Goal: Information Seeking & Learning: Find specific fact

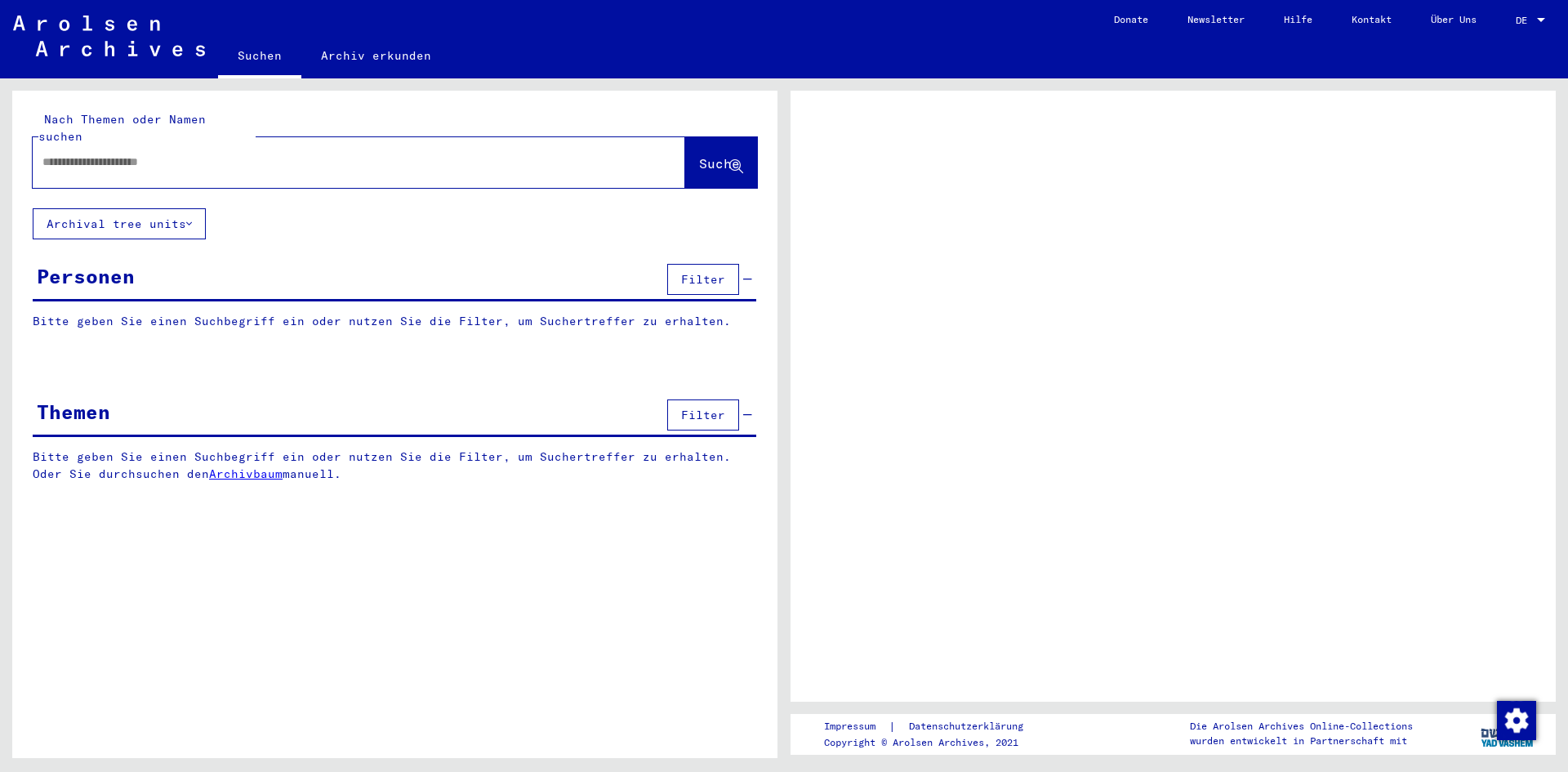
click at [443, 143] on div at bounding box center [339, 161] width 614 height 37
click at [413, 154] on input "text" at bounding box center [344, 162] width 603 height 17
type input "**********"
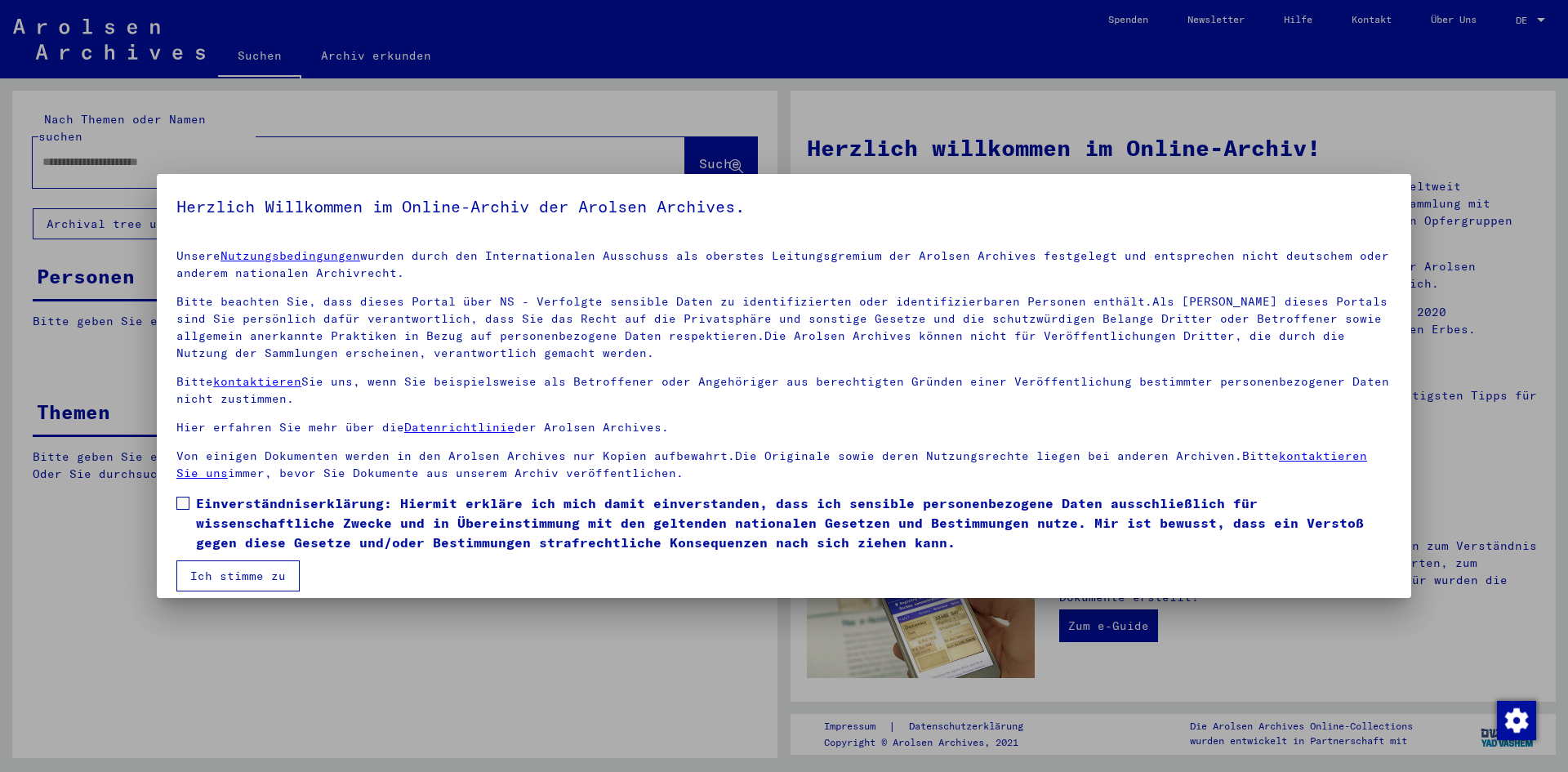
click at [341, 558] on mat-checkbox "Einverständniserklärung: Hiermit erkläre ich mich damit einverstanden, dass ich…" at bounding box center [784, 527] width 1215 height 67
click at [187, 501] on span at bounding box center [183, 503] width 13 height 13
click at [236, 578] on button "Ich stimme zu" at bounding box center [238, 576] width 123 height 31
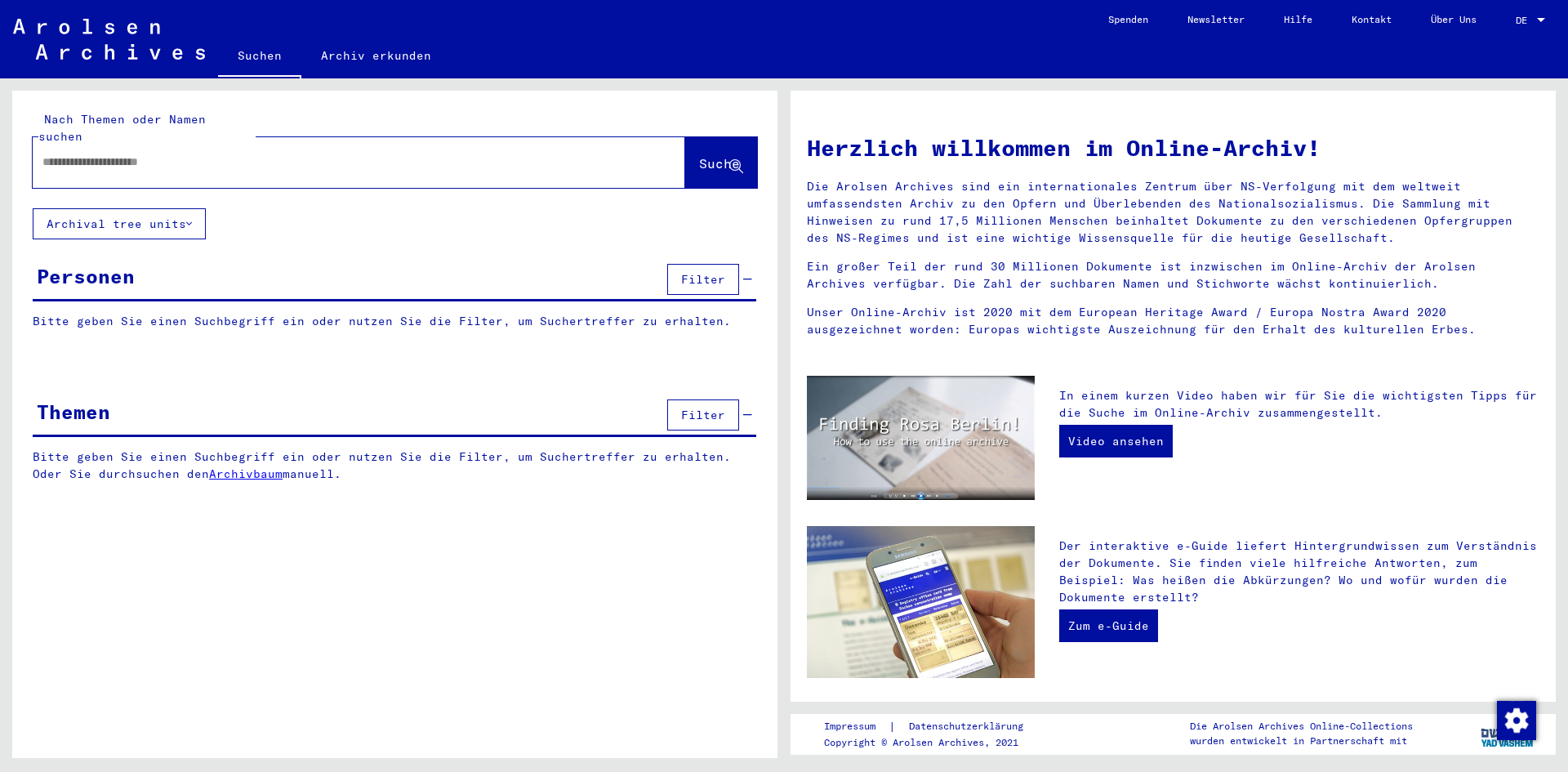
click at [198, 154] on input "text" at bounding box center [340, 162] width 594 height 17
type input "**********"
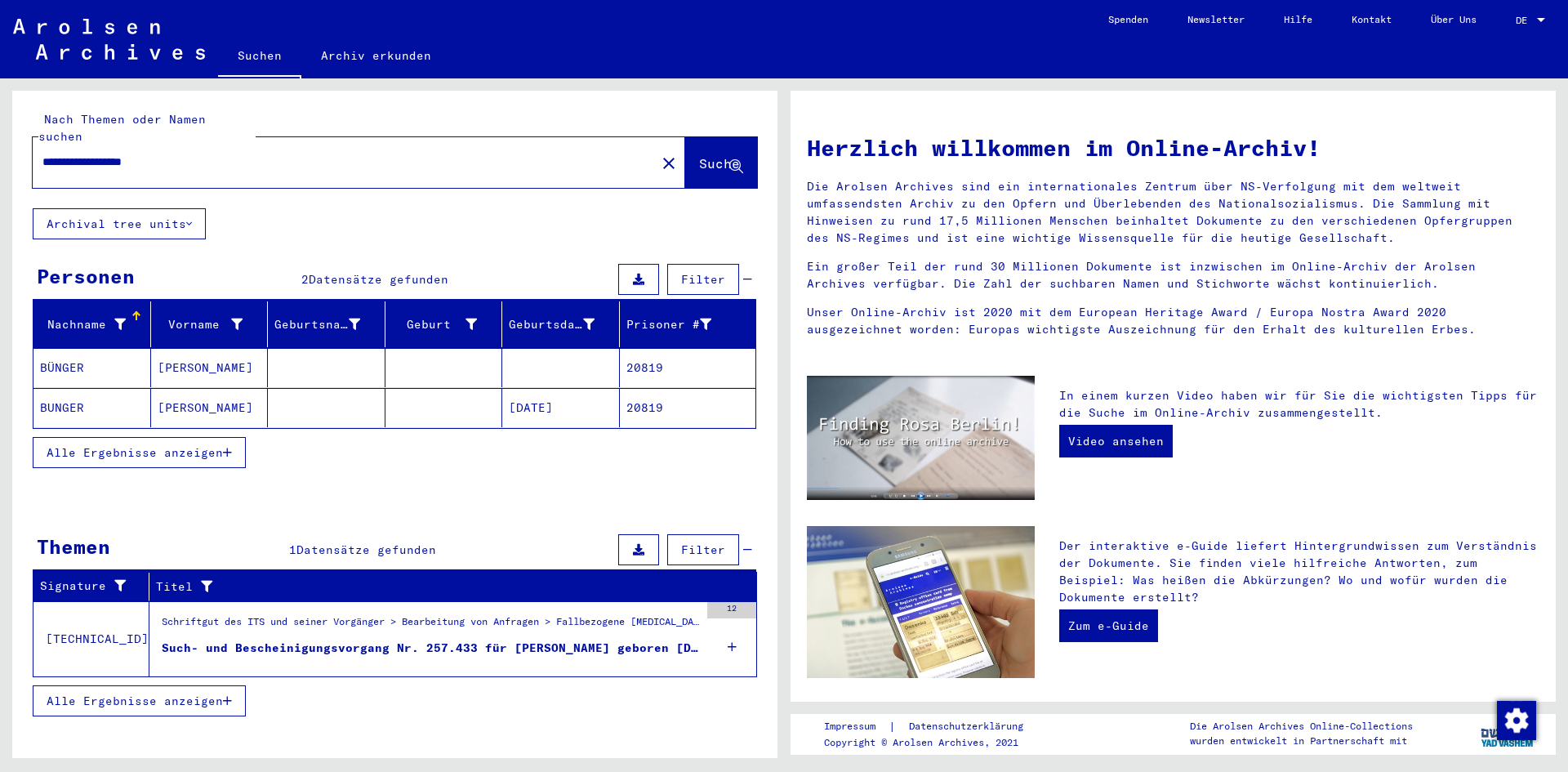
click at [195, 437] on button "Alle Ergebnisse anzeigen" at bounding box center [139, 453] width 213 height 31
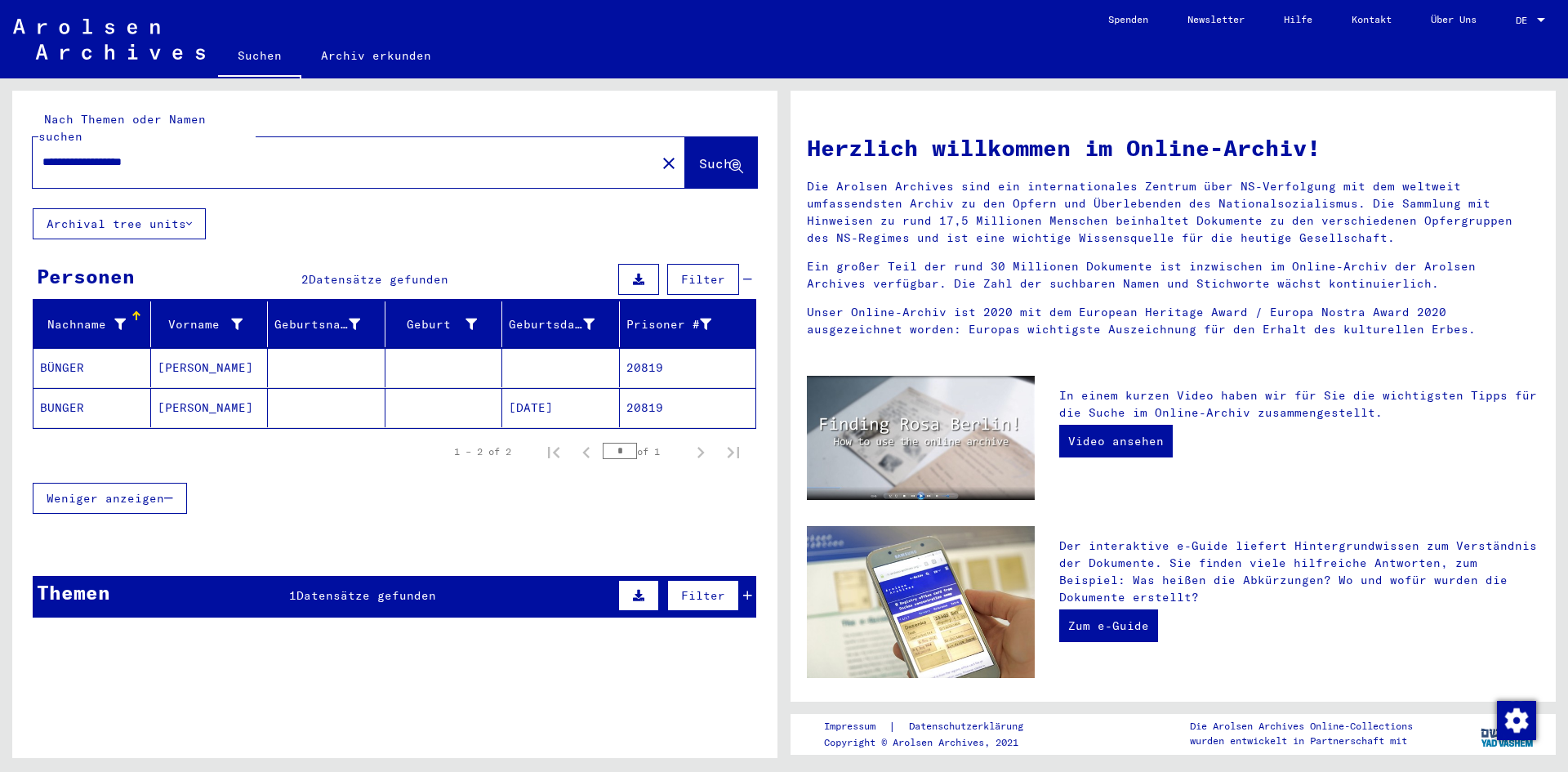
click at [297, 388] on mat-cell at bounding box center [327, 407] width 118 height 39
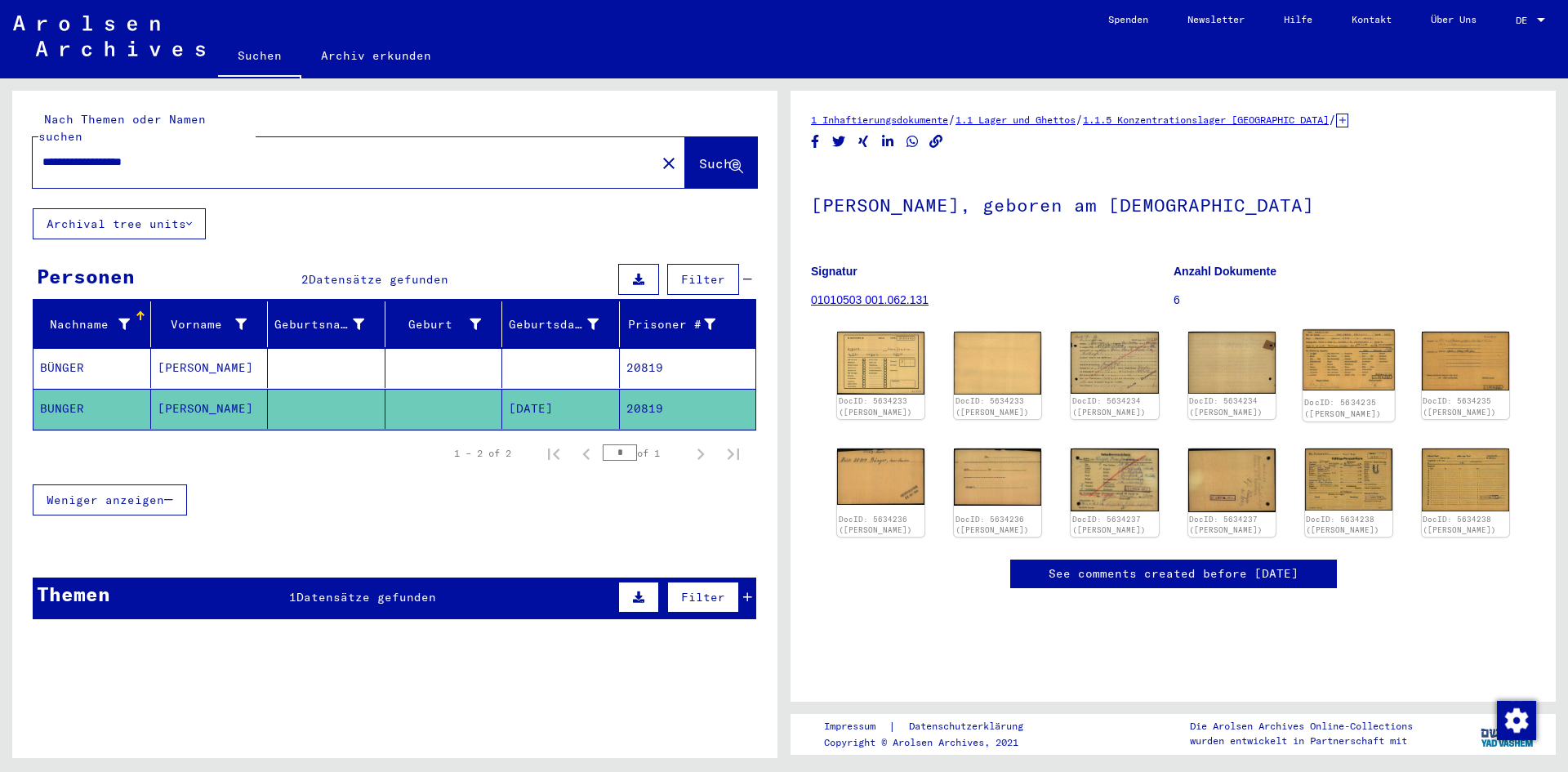
click at [1324, 353] on img at bounding box center [1349, 361] width 92 height 61
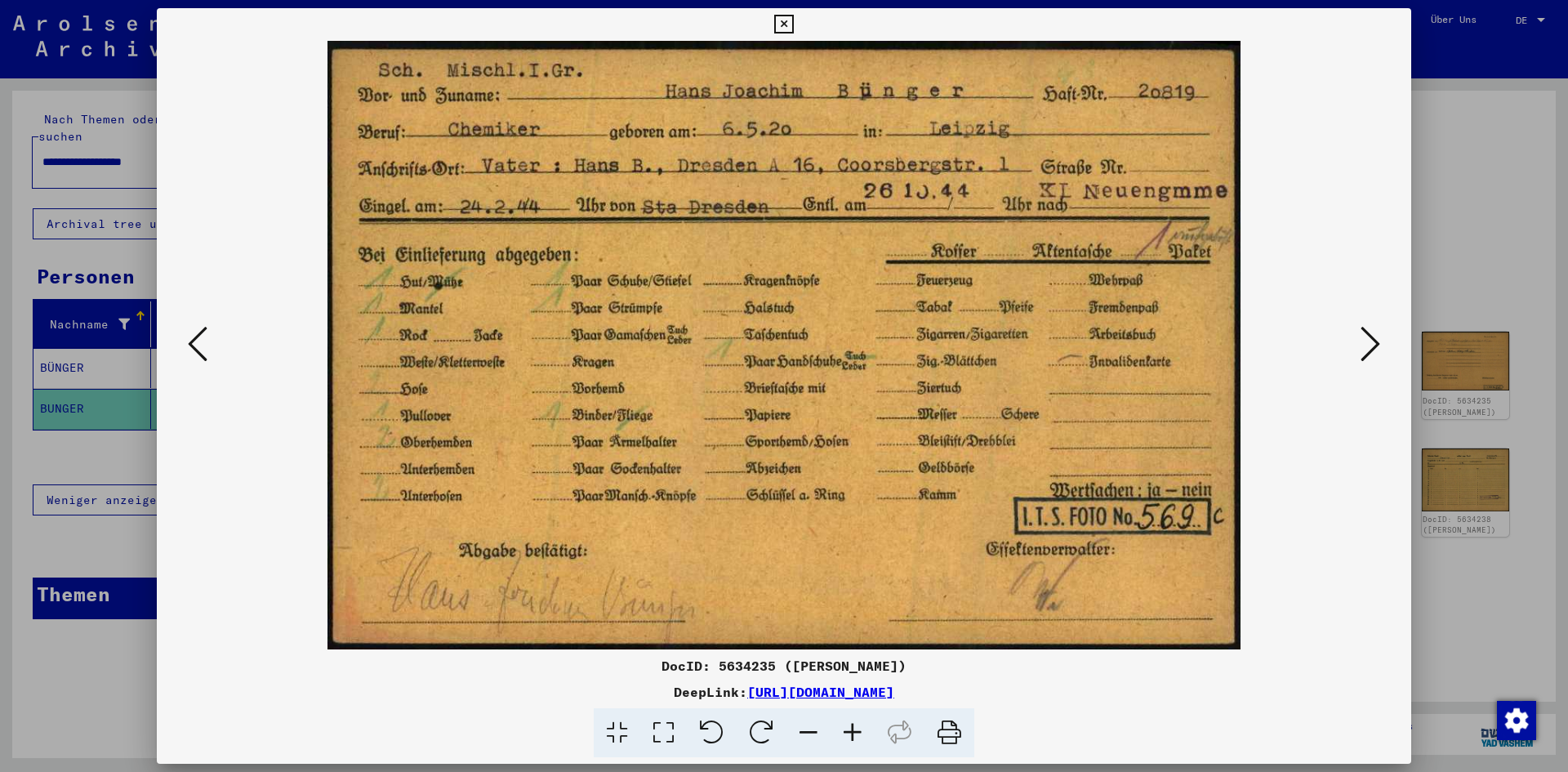
click at [1367, 354] on icon at bounding box center [1370, 344] width 20 height 39
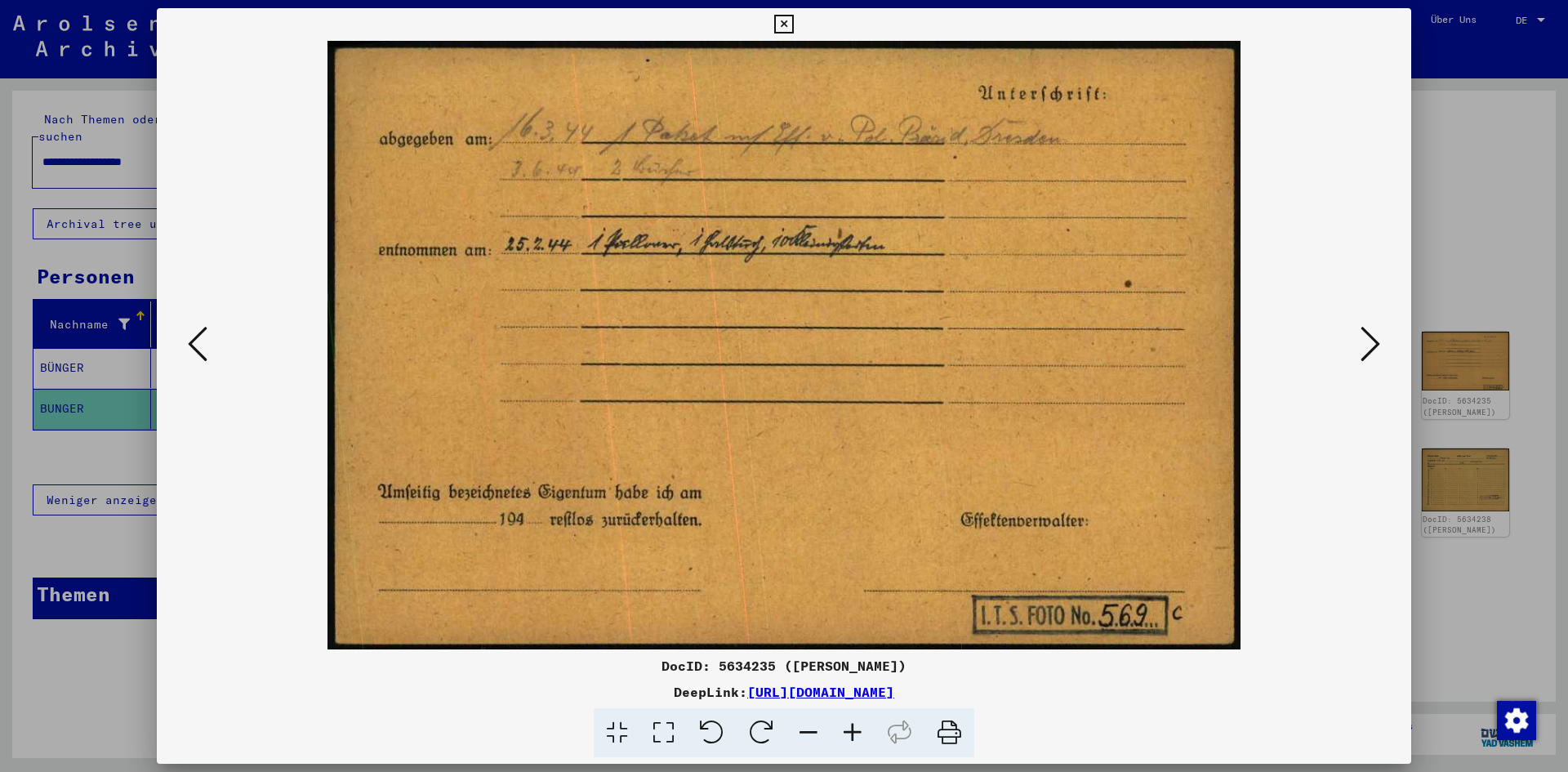
click at [1367, 354] on icon at bounding box center [1370, 344] width 20 height 39
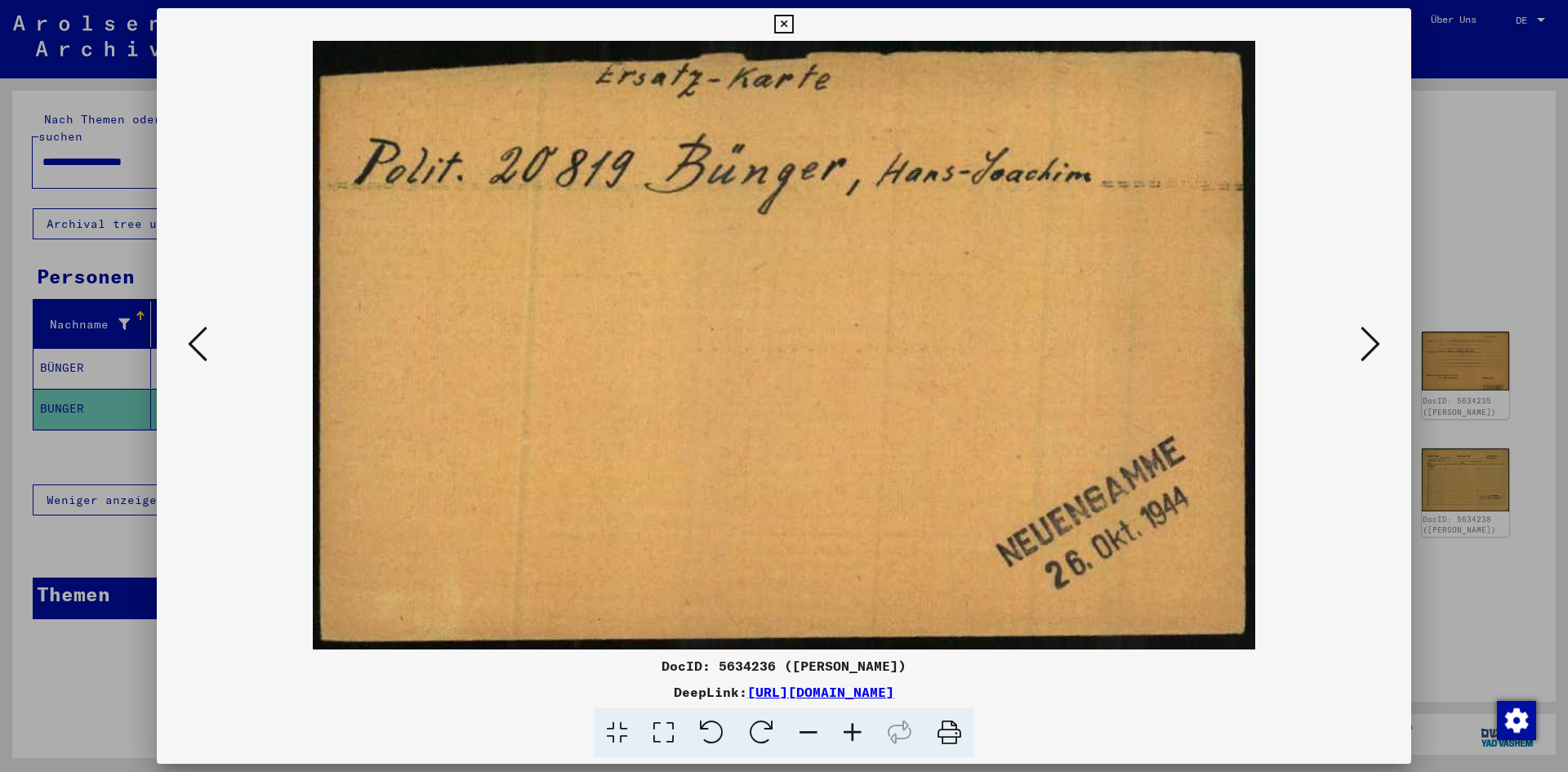
click at [1367, 354] on icon at bounding box center [1370, 344] width 20 height 39
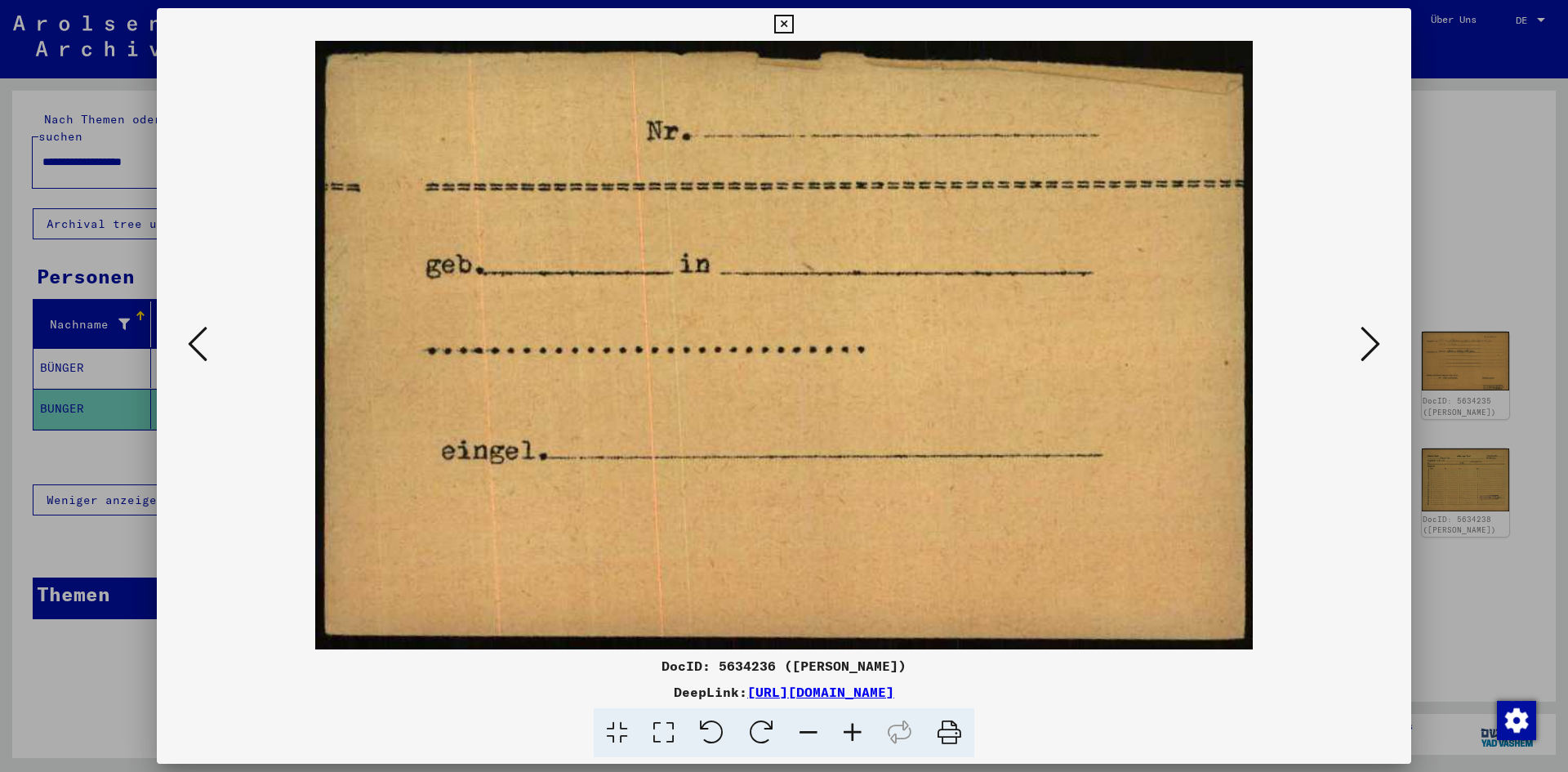
click at [1367, 354] on icon at bounding box center [1370, 344] width 20 height 39
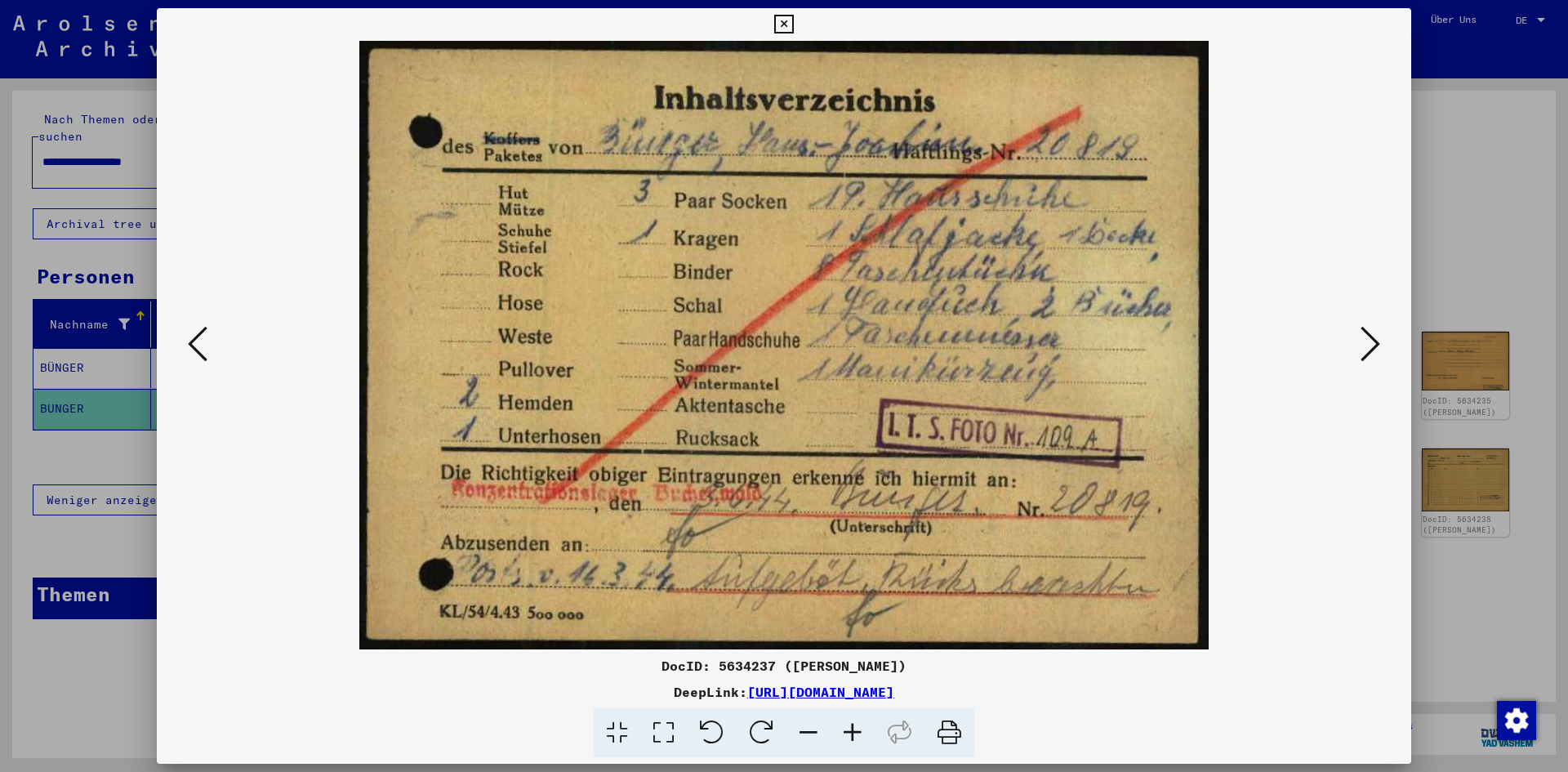
click at [1367, 354] on icon at bounding box center [1370, 344] width 20 height 39
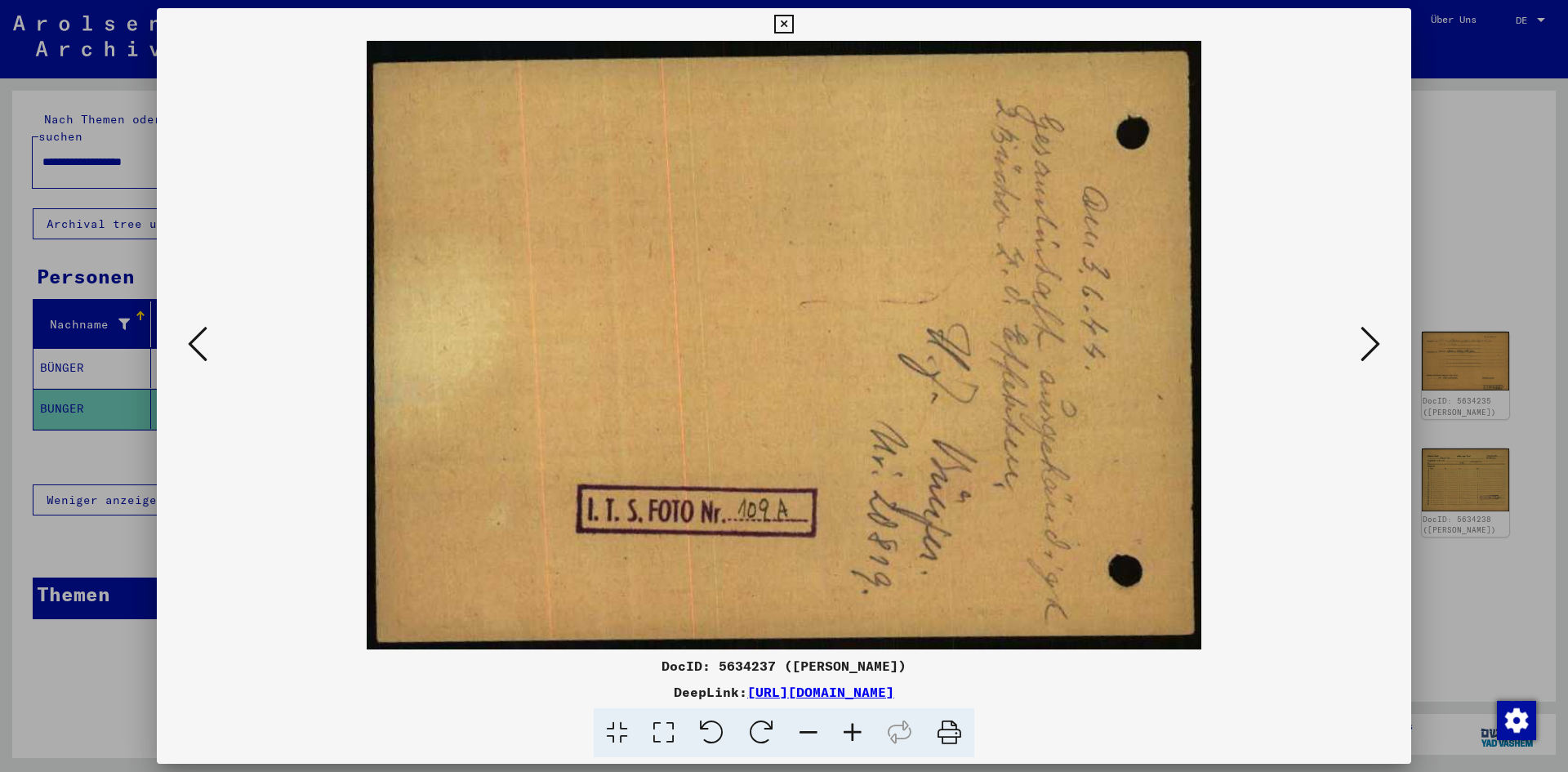
click at [1367, 354] on icon at bounding box center [1370, 344] width 20 height 39
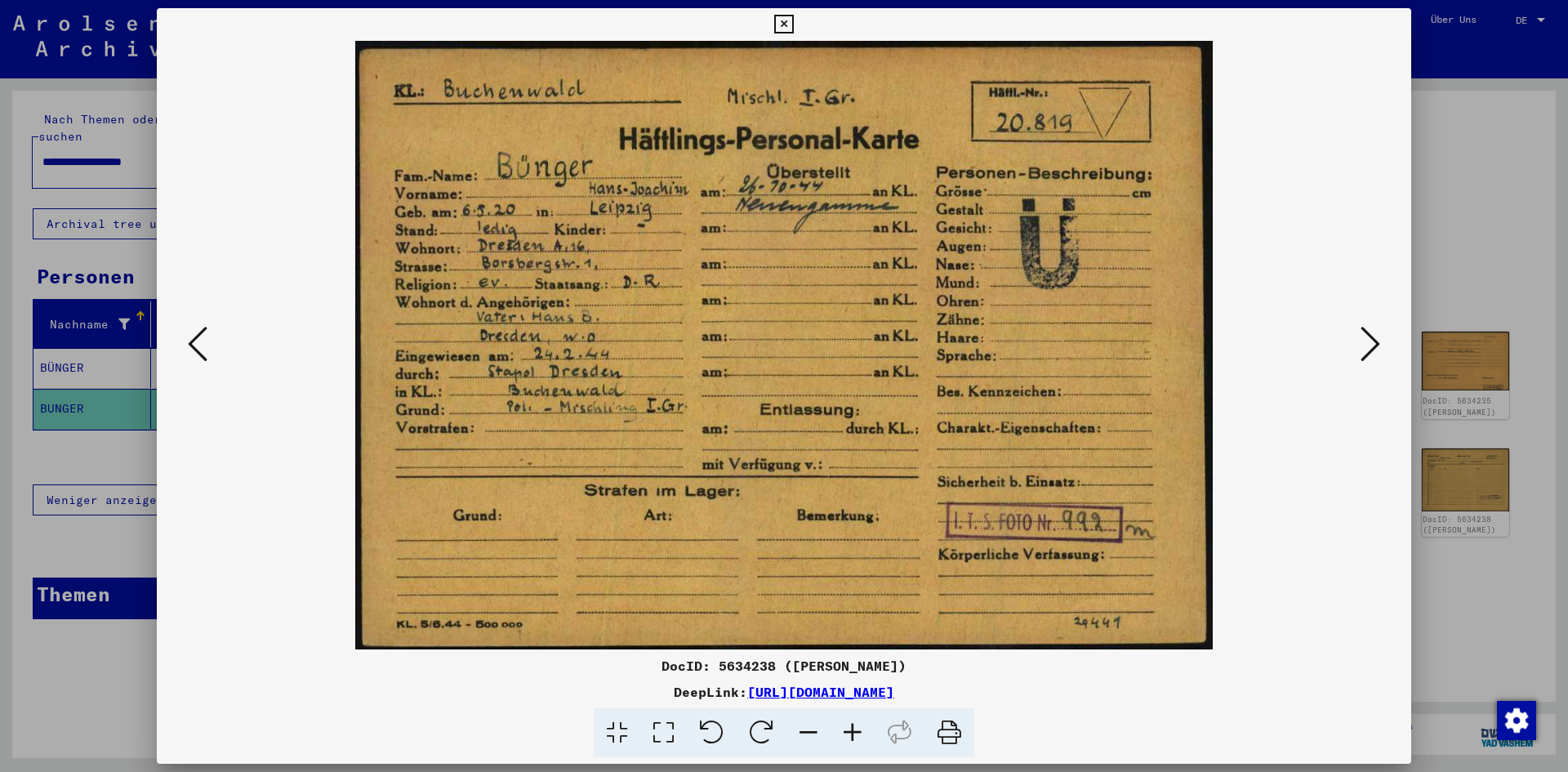
click at [1367, 354] on icon at bounding box center [1370, 344] width 20 height 39
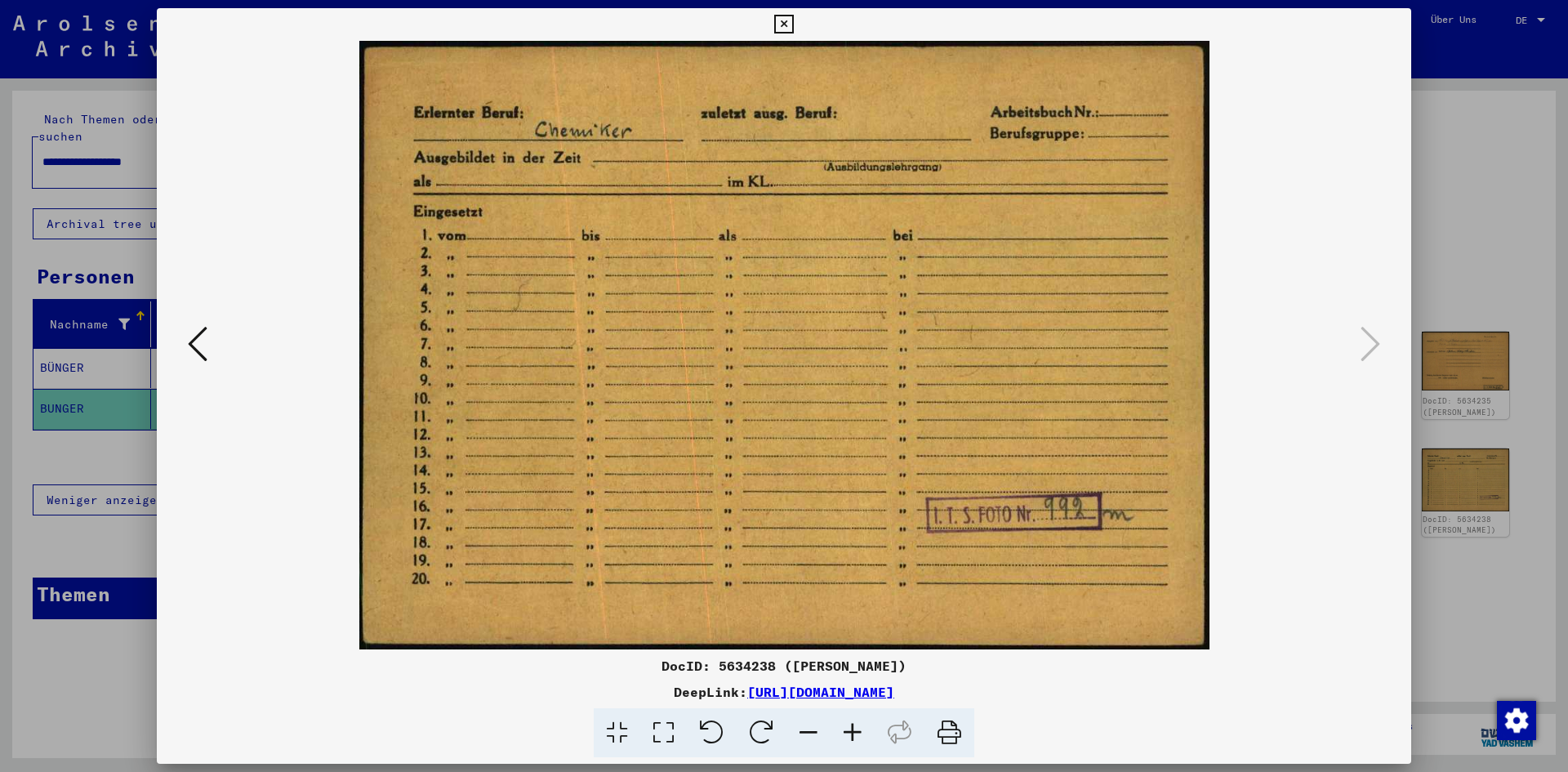
click at [190, 330] on icon at bounding box center [197, 344] width 20 height 39
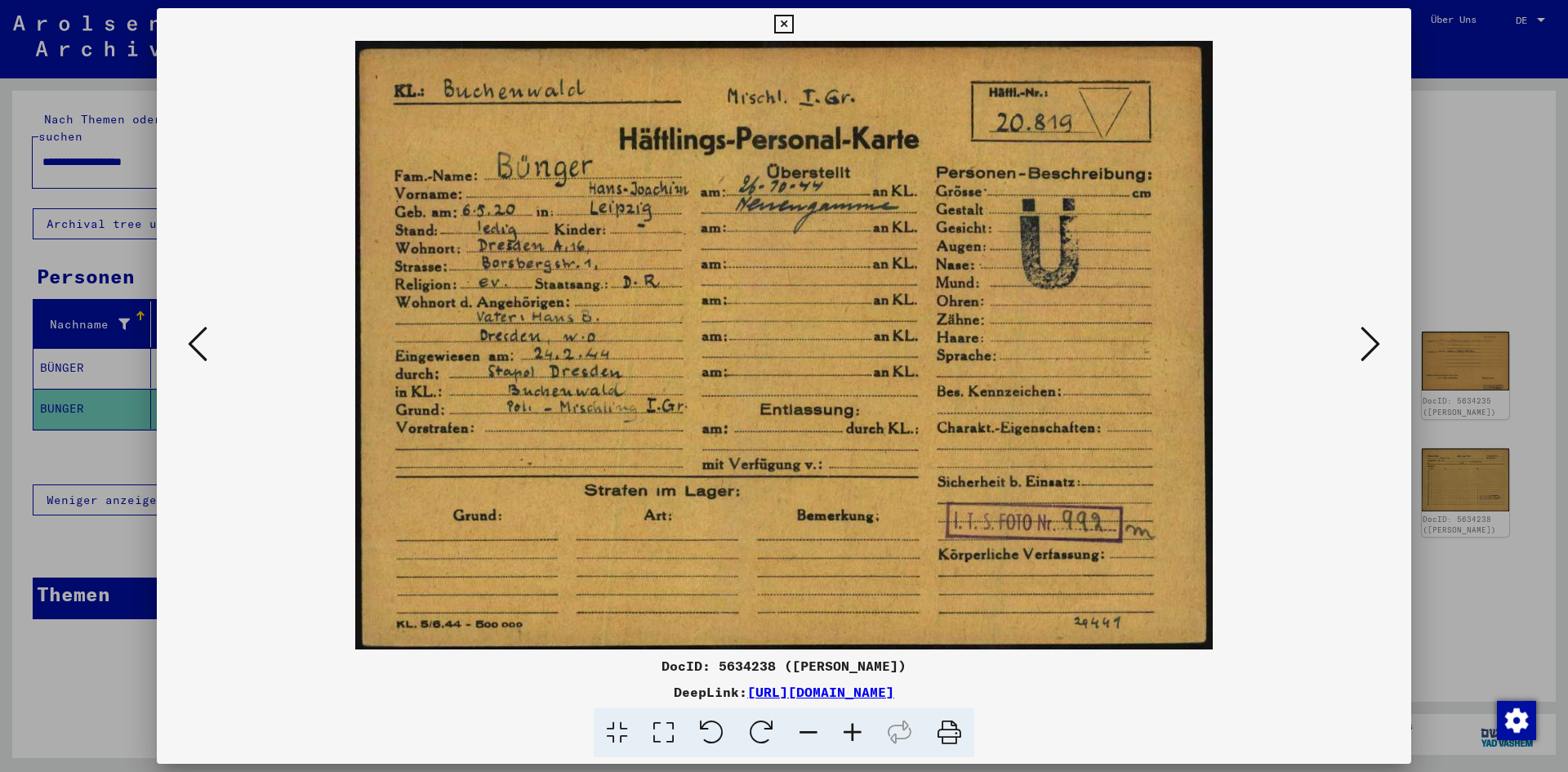
click at [1455, 121] on div at bounding box center [784, 386] width 1568 height 772
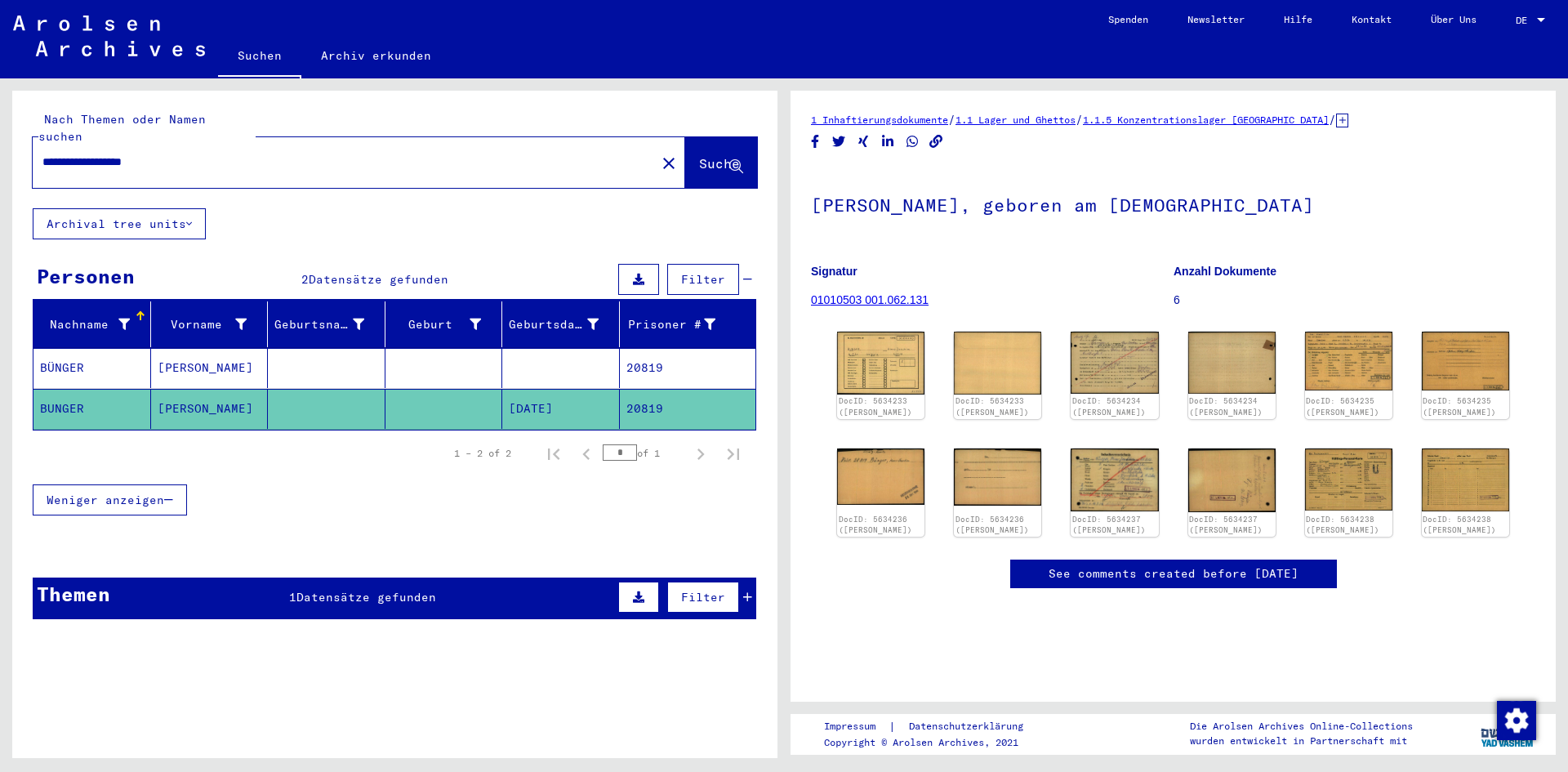
click at [458, 365] on mat-cell at bounding box center [445, 368] width 118 height 40
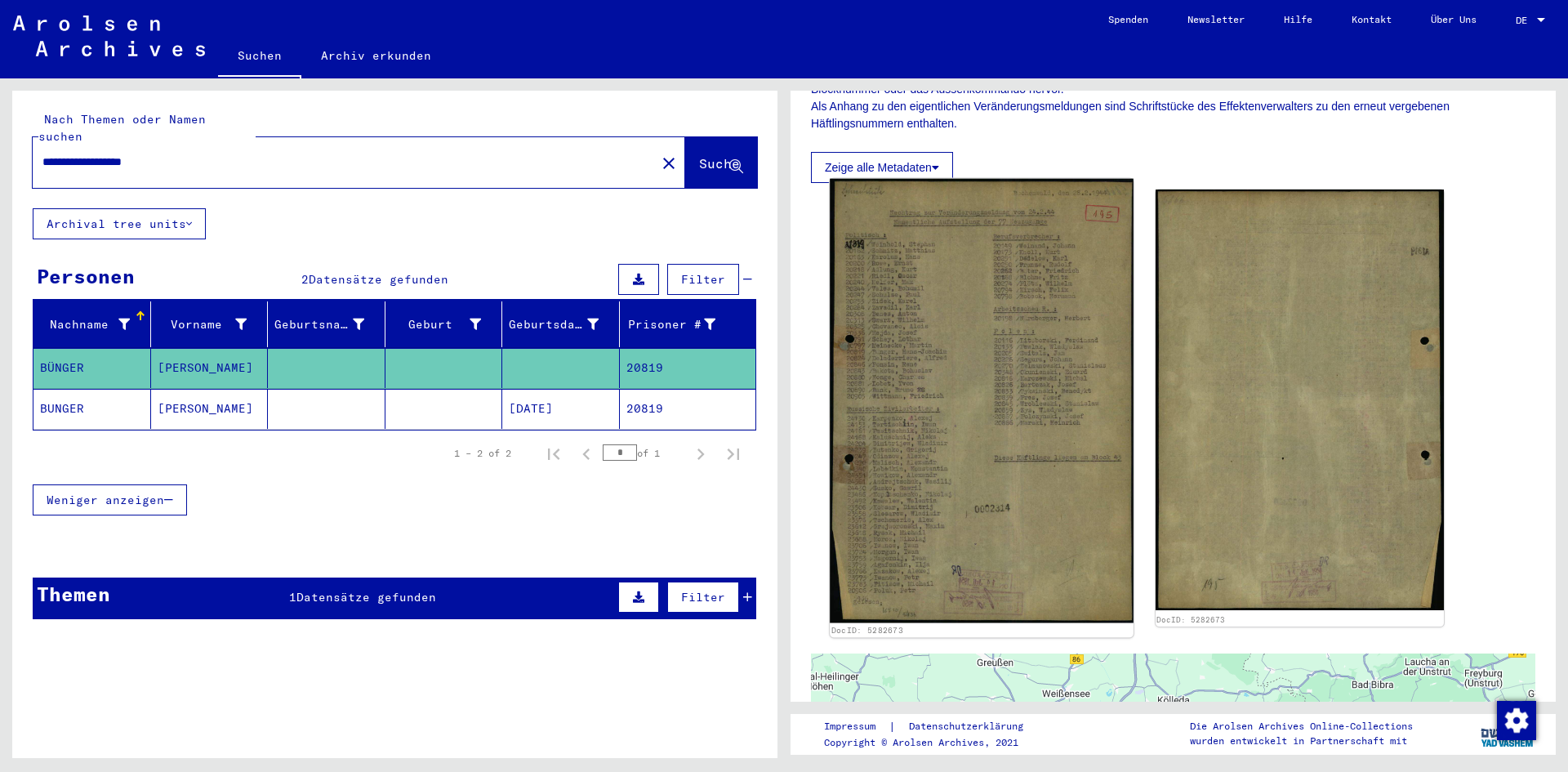
click at [1023, 375] on img at bounding box center [981, 401] width 303 height 444
